Goal: Task Accomplishment & Management: Complete application form

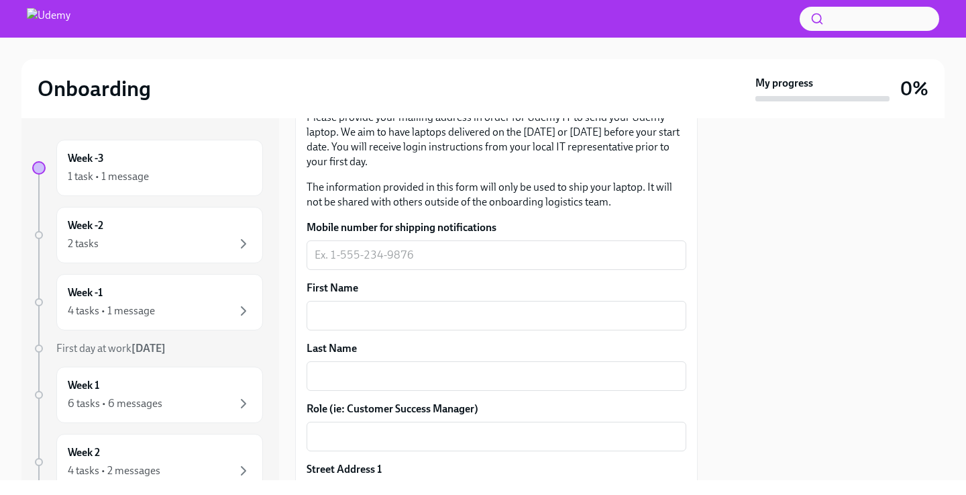
scroll to position [277, 0]
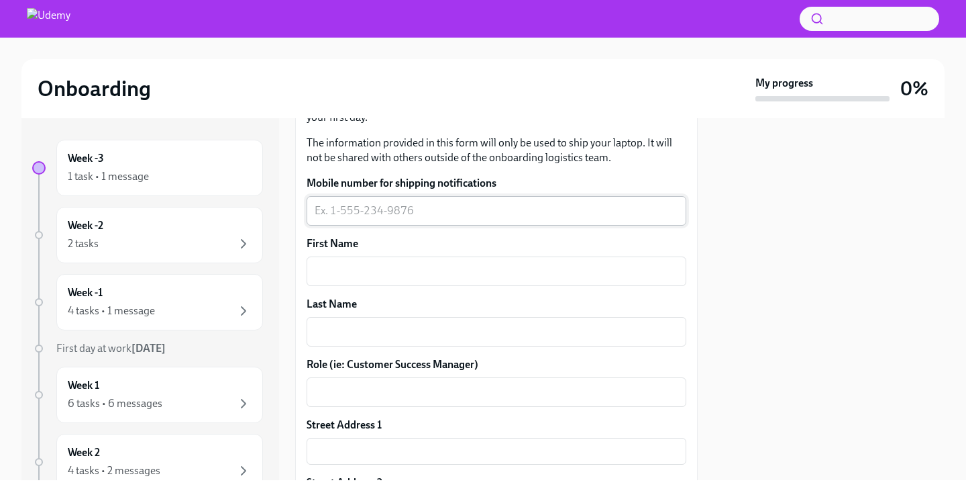
click at [405, 217] on textarea "Mobile number for shipping notifications" at bounding box center [497, 211] width 364 height 16
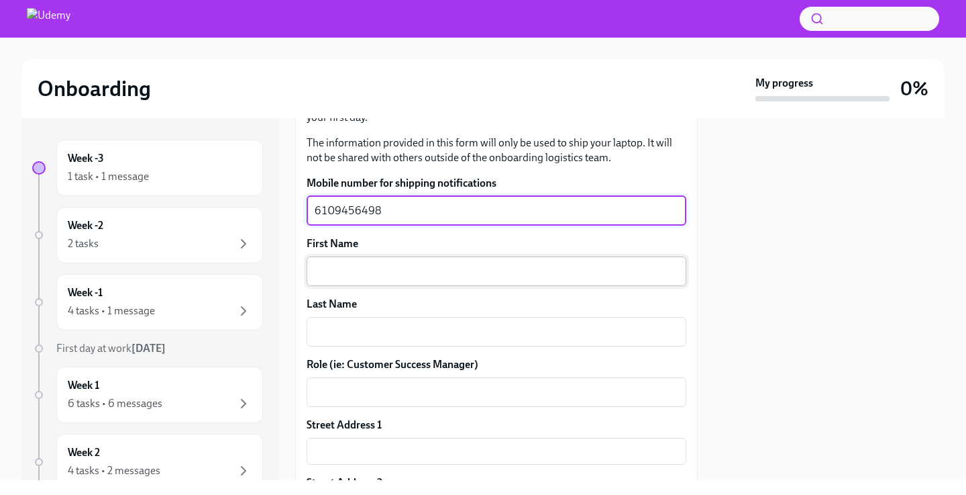
type textarea "6109456498"
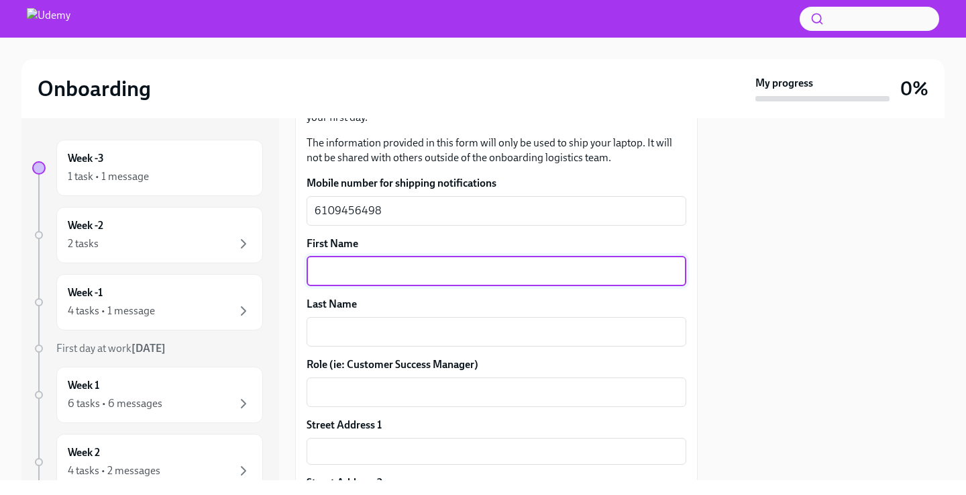
click at [384, 263] on textarea "First Name" at bounding box center [497, 271] width 364 height 16
type textarea "[PERSON_NAME]"
click at [372, 333] on textarea "Last Name" at bounding box center [497, 331] width 364 height 16
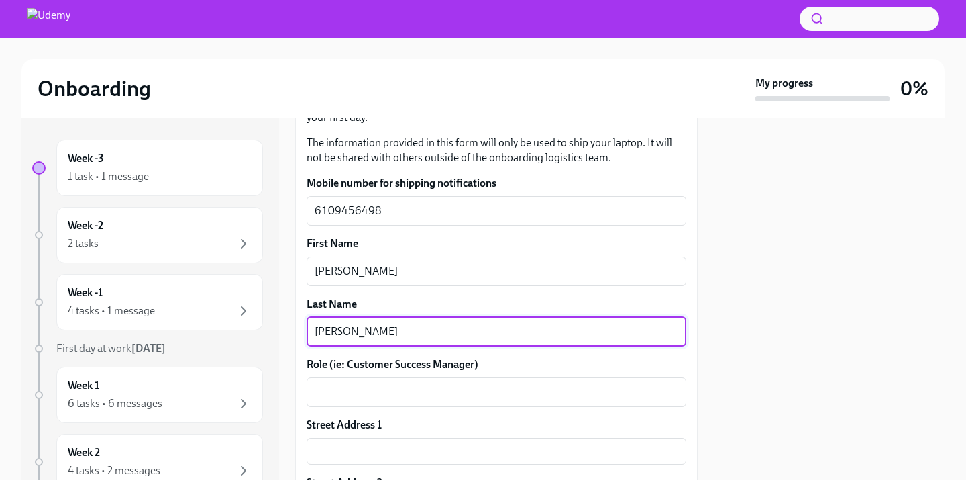
type textarea "[PERSON_NAME]"
click at [383, 411] on div "Mobile number for shipping notifications 6109456498 x ​ First Name [PERSON_NAME…" at bounding box center [497, 431] width 380 height 510
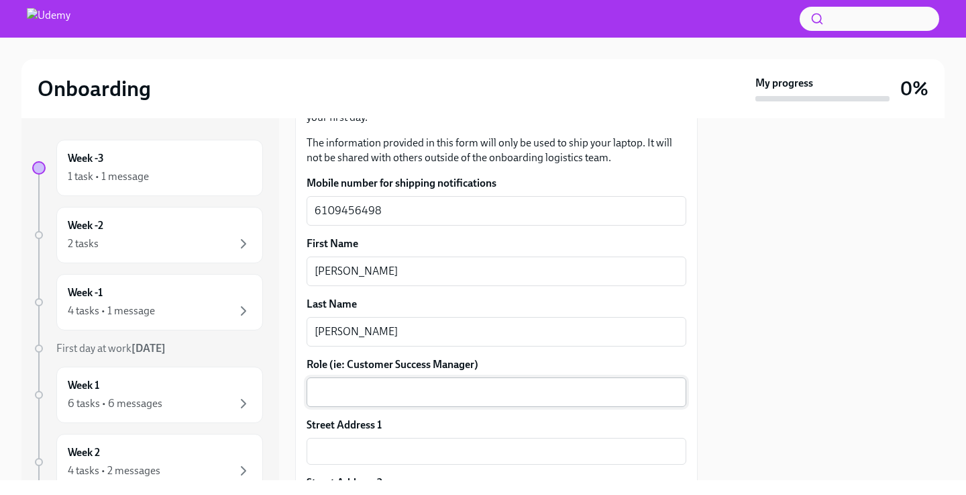
click at [380, 385] on textarea "Role (ie: Customer Success Manager)" at bounding box center [497, 392] width 364 height 16
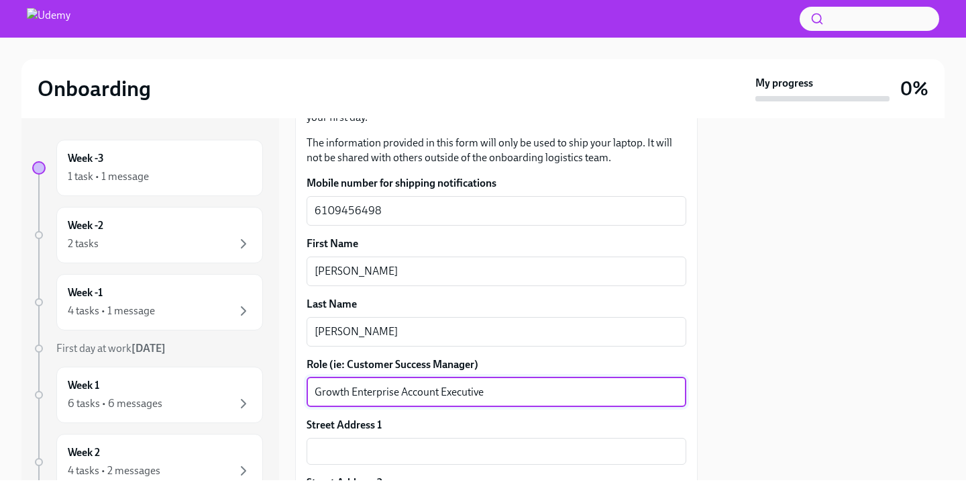
scroll to position [415, 0]
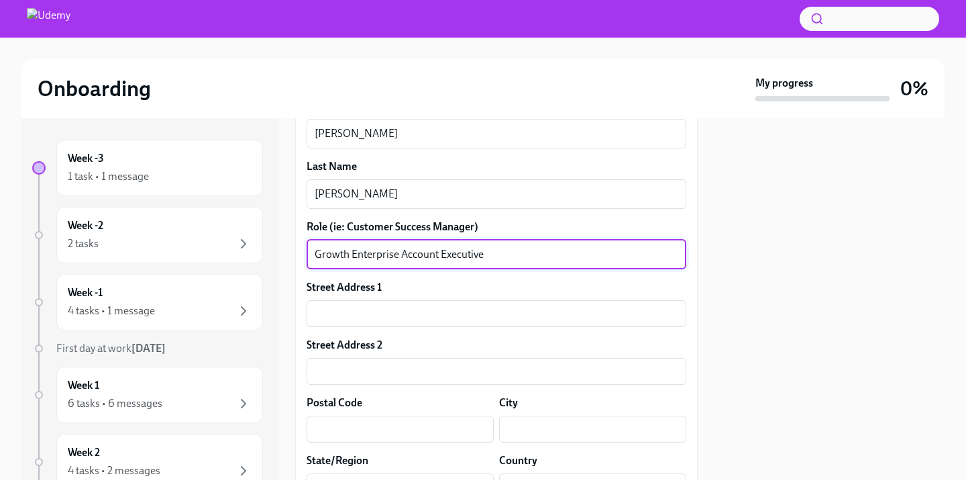
type textarea "Growth Enterprise Account Executive"
click at [343, 287] on label "Street Address 1" at bounding box center [344, 287] width 75 height 15
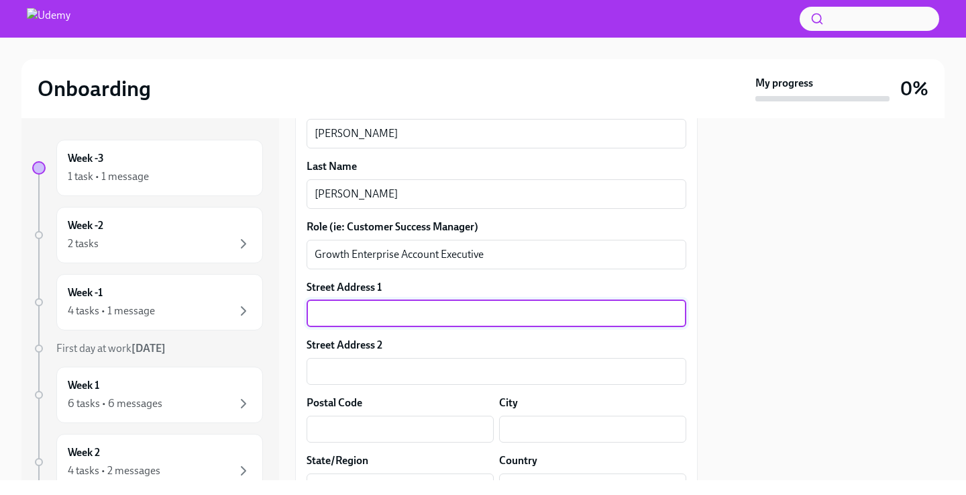
click at [343, 307] on input "text" at bounding box center [497, 313] width 380 height 27
type input "[STREET_ADDRESS]"
type input "A"
type input "80439"
type input "Evergreen"
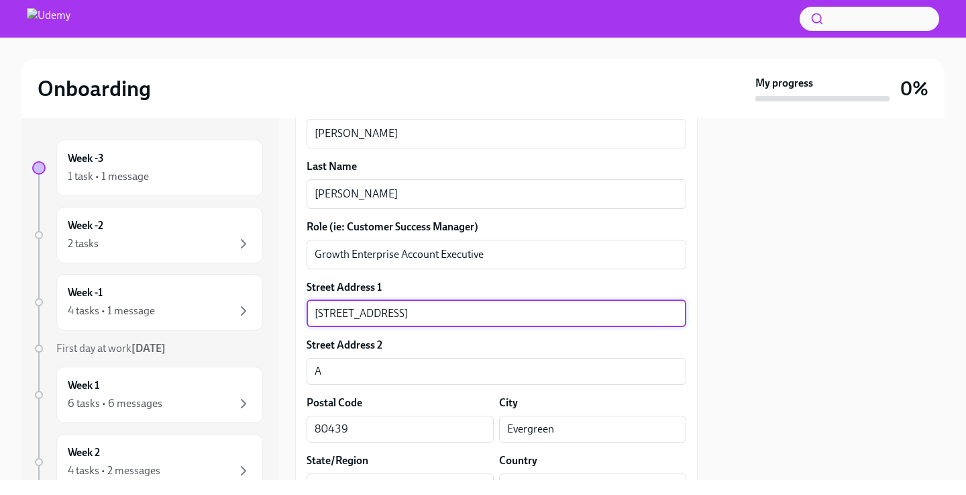
type input "CO"
type input "US"
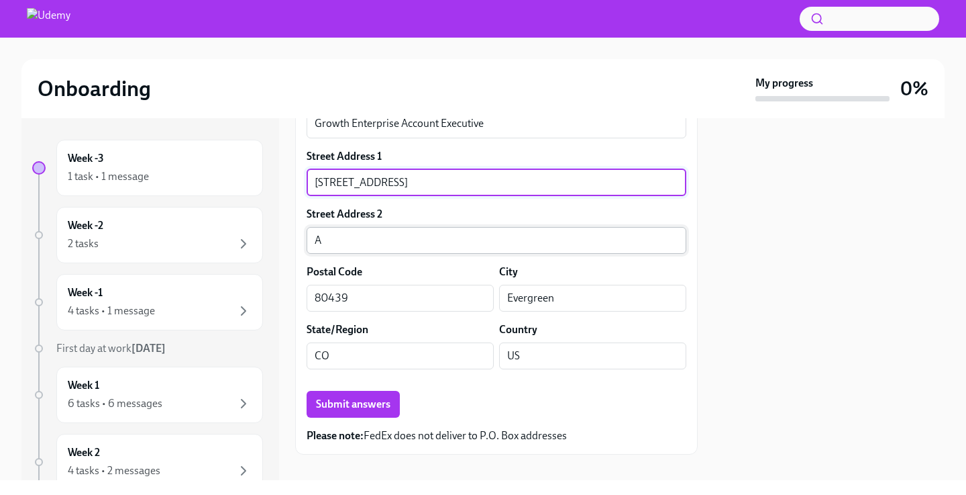
scroll to position [563, 0]
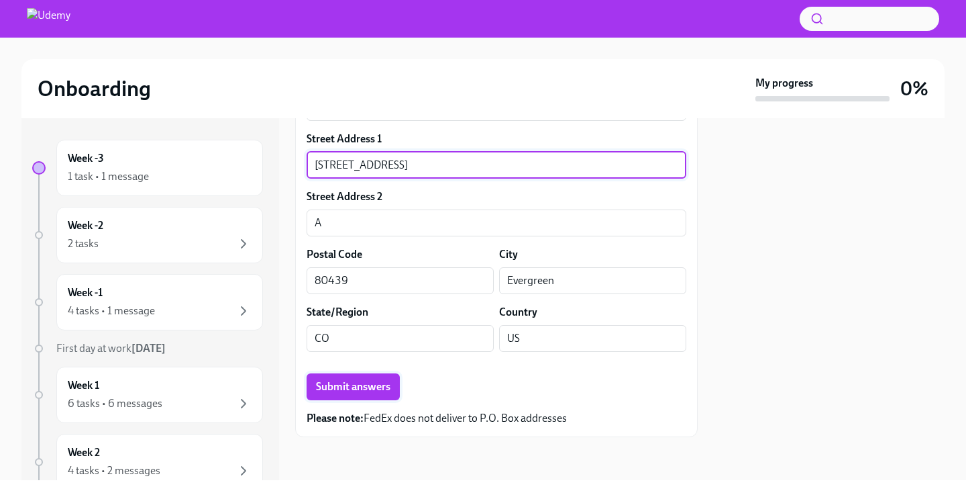
click at [355, 384] on span "Submit answers" at bounding box center [353, 386] width 74 height 13
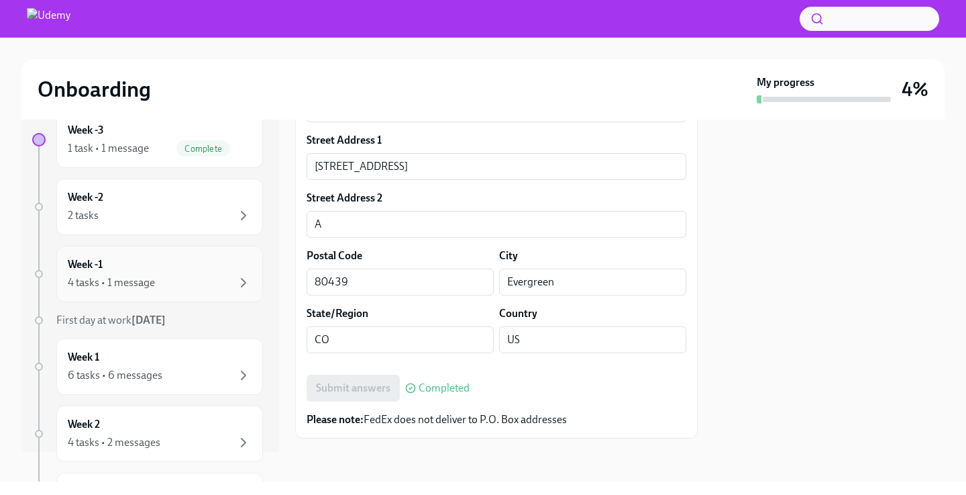
scroll to position [0, 0]
